Goal: Task Accomplishment & Management: Manage account settings

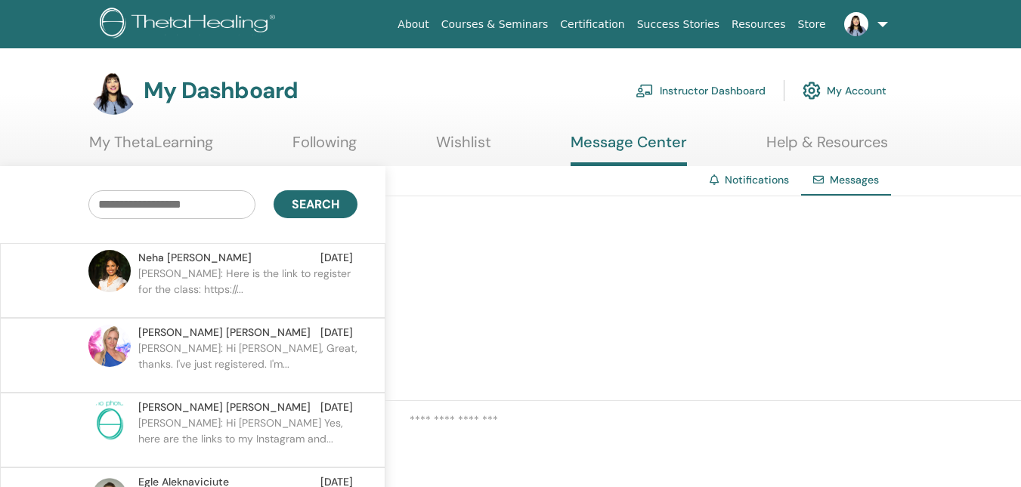
click at [721, 90] on link "Instructor Dashboard" at bounding box center [700, 90] width 130 height 33
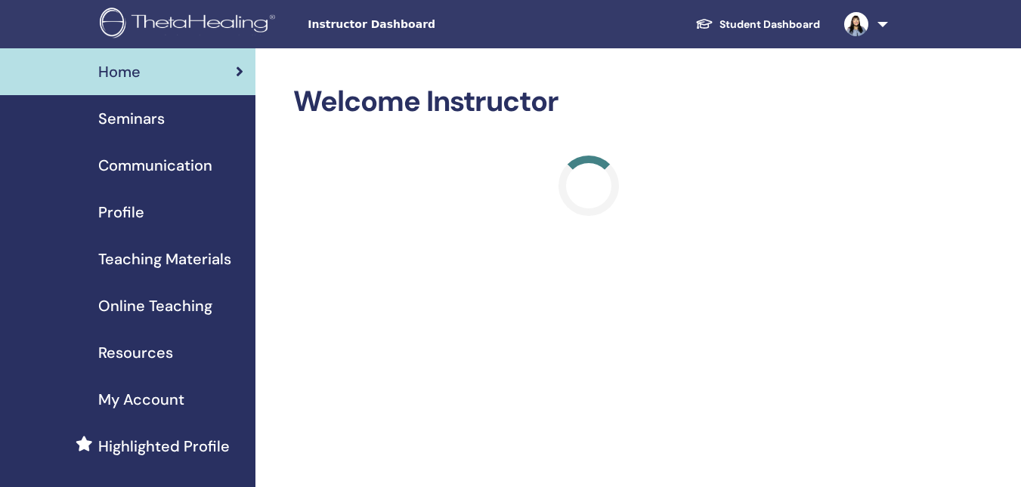
click at [137, 112] on span "Seminars" at bounding box center [131, 118] width 66 height 23
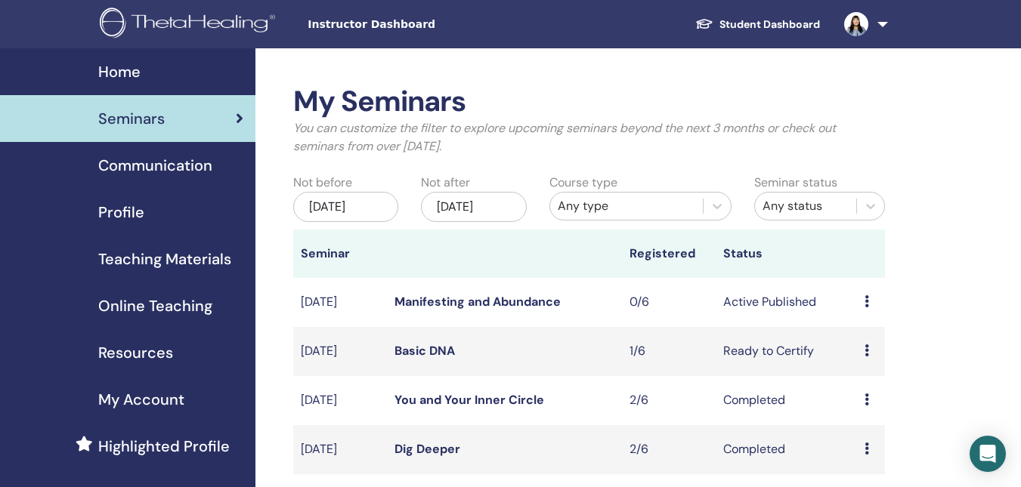
click at [441, 310] on link "Manifesting and Abundance" at bounding box center [477, 302] width 166 height 16
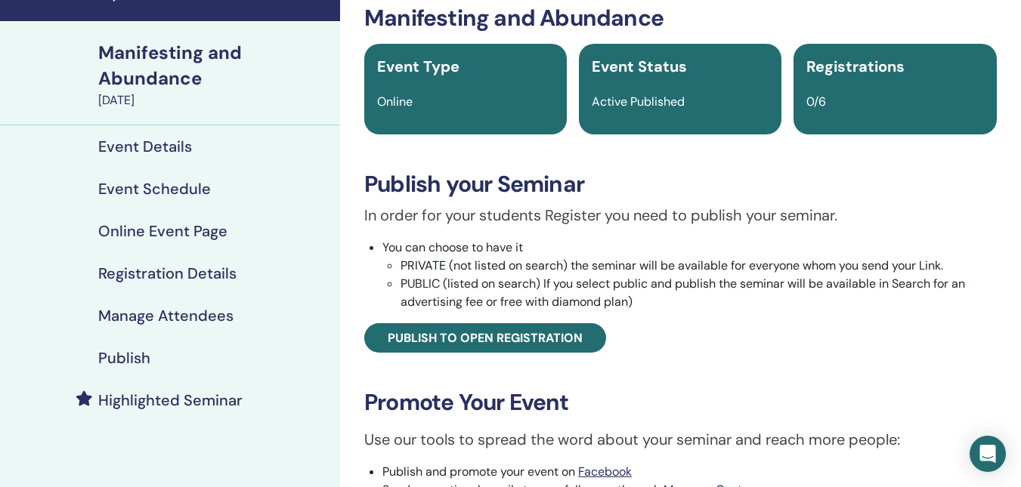
scroll to position [76, 0]
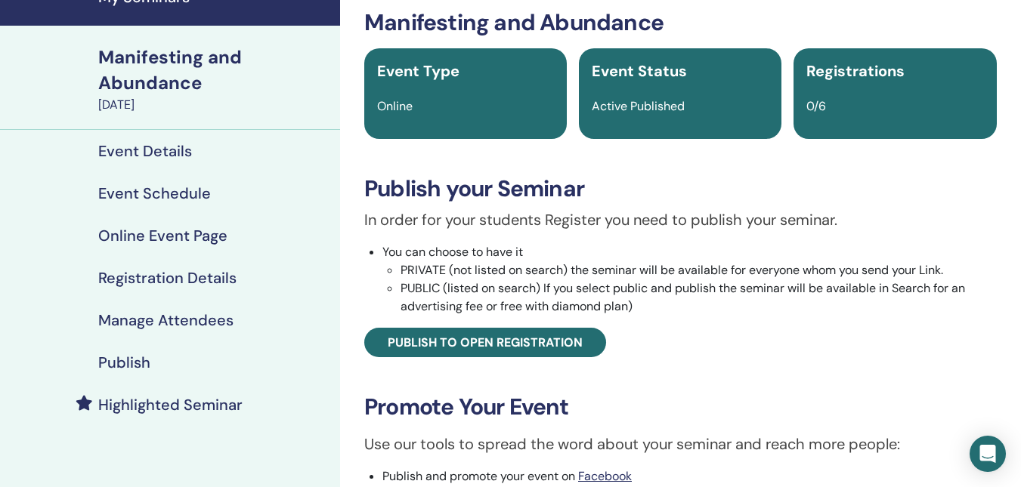
click at [134, 358] on h4 "Publish" at bounding box center [124, 363] width 52 height 18
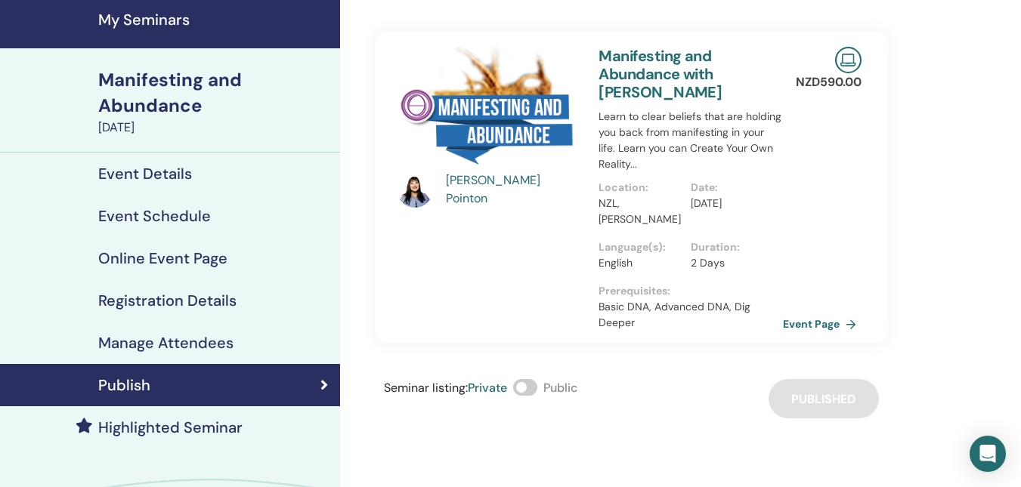
scroll to position [76, 0]
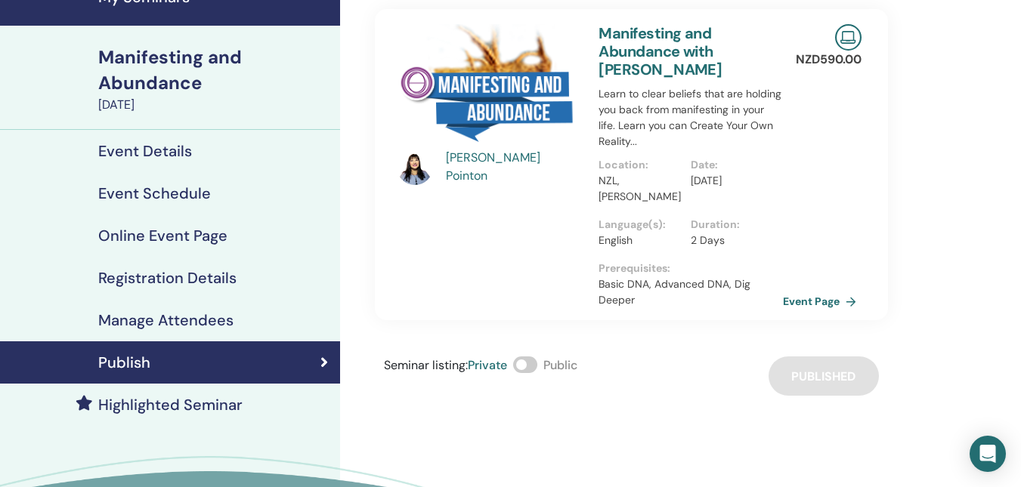
click at [161, 73] on div "Manifesting and Abundance" at bounding box center [214, 70] width 233 height 51
